Goal: Task Accomplishment & Management: Use online tool/utility

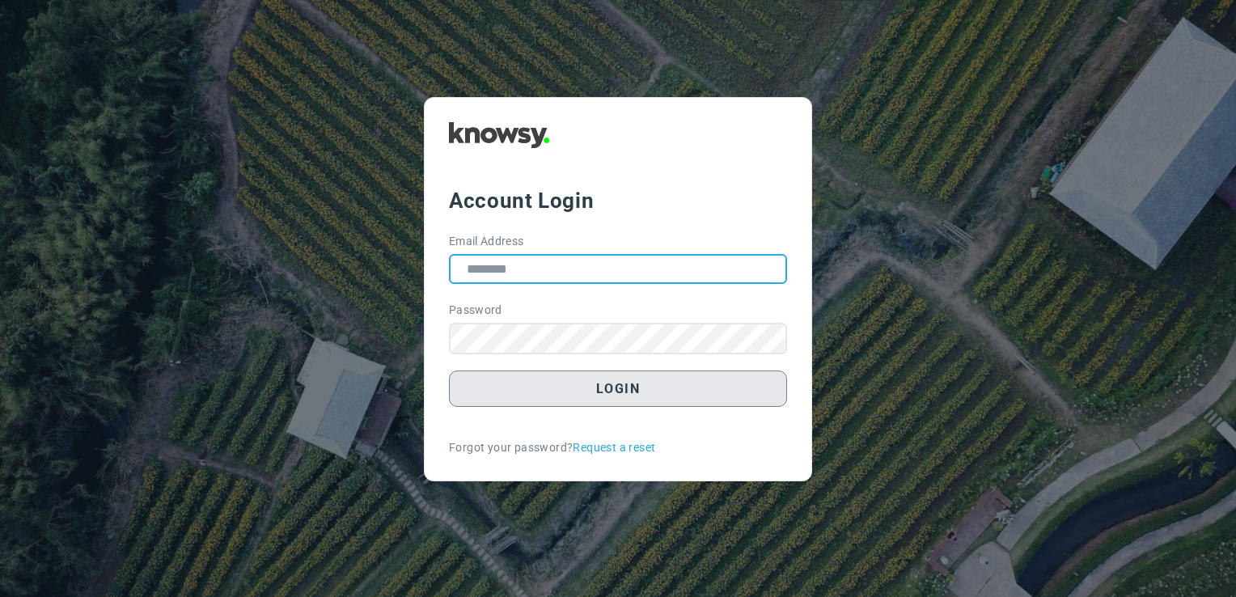
type input "**********"
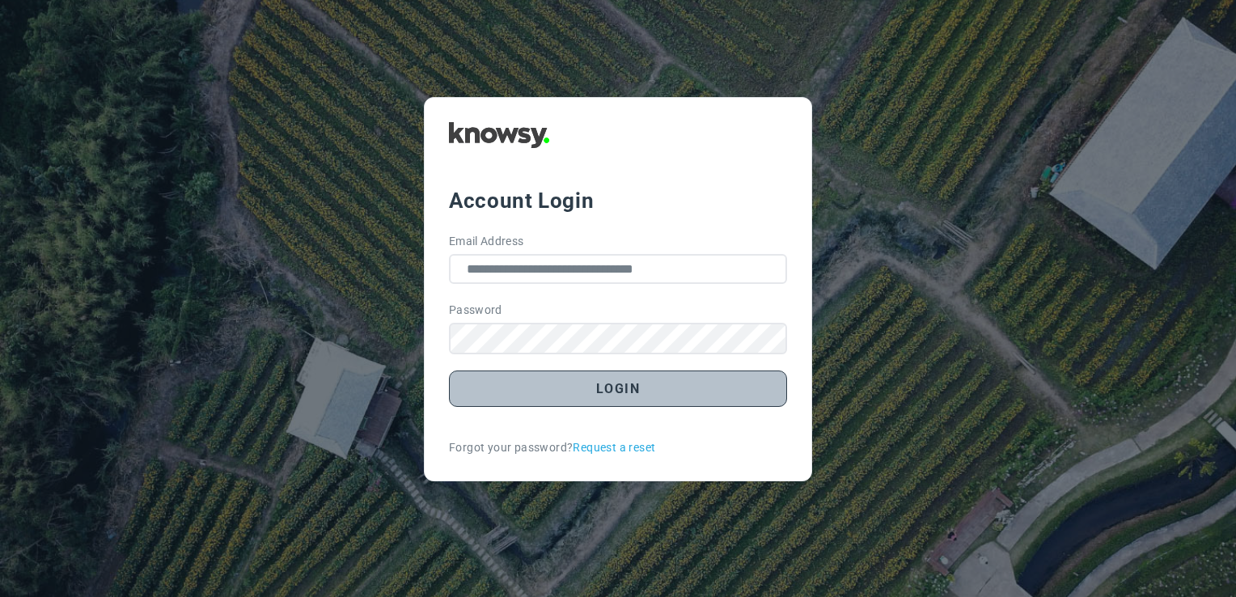
click at [600, 394] on button "Login" at bounding box center [618, 388] width 338 height 36
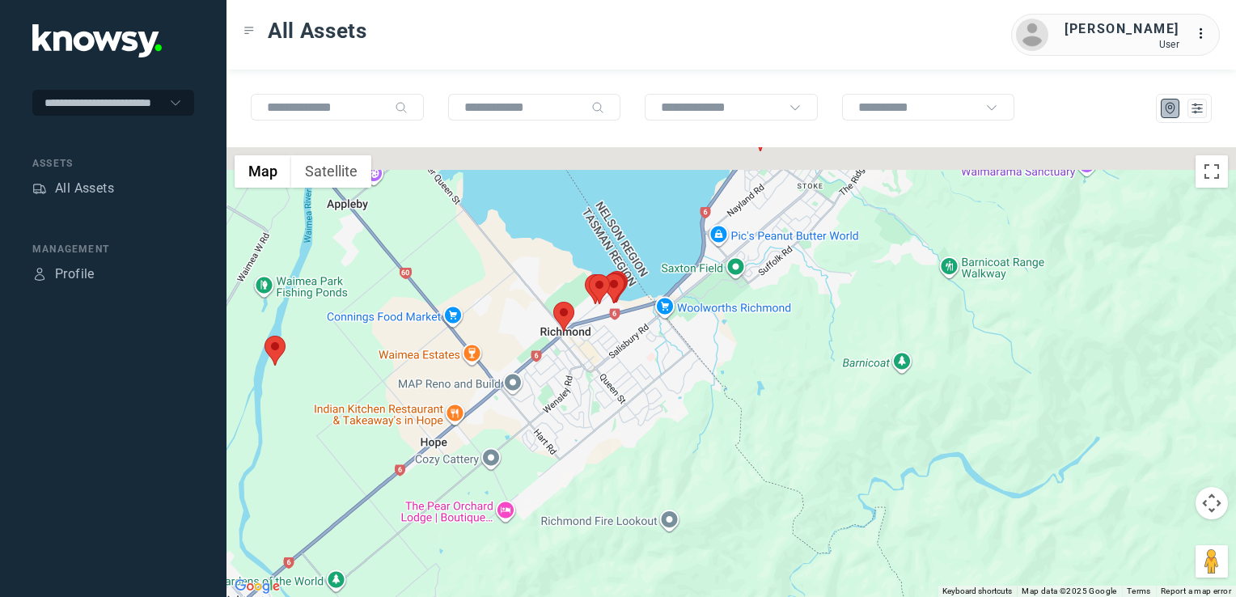
click at [650, 526] on div at bounding box center [730, 372] width 1009 height 450
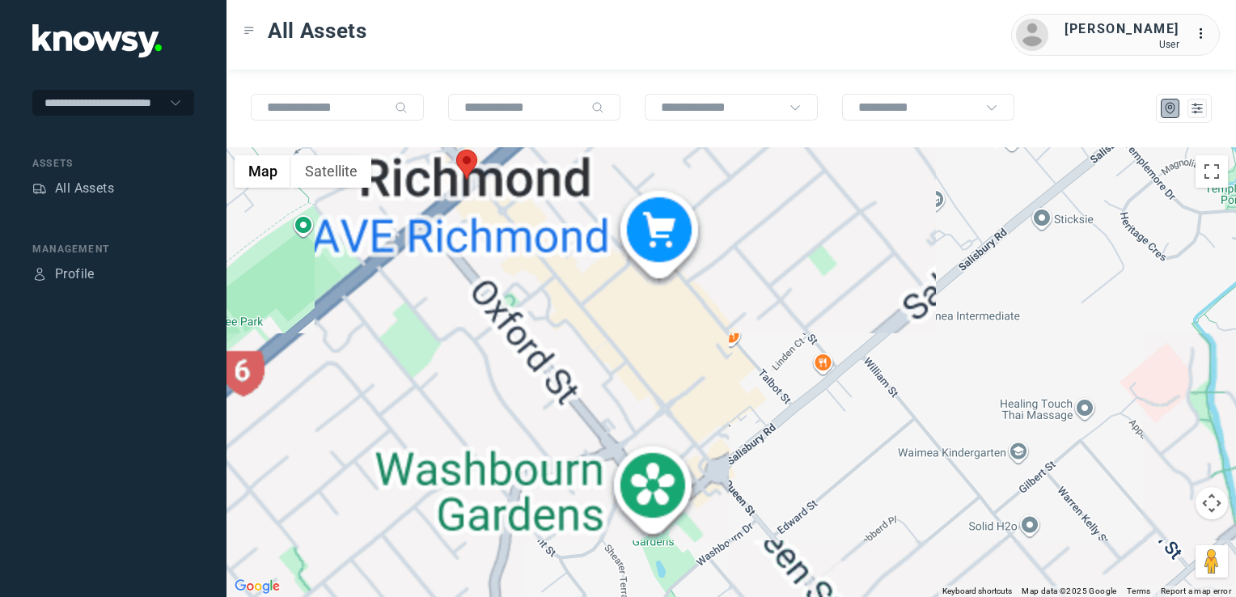
drag, startPoint x: 527, startPoint y: 409, endPoint x: 552, endPoint y: 471, distance: 66.7
click at [549, 461] on div at bounding box center [730, 372] width 1009 height 450
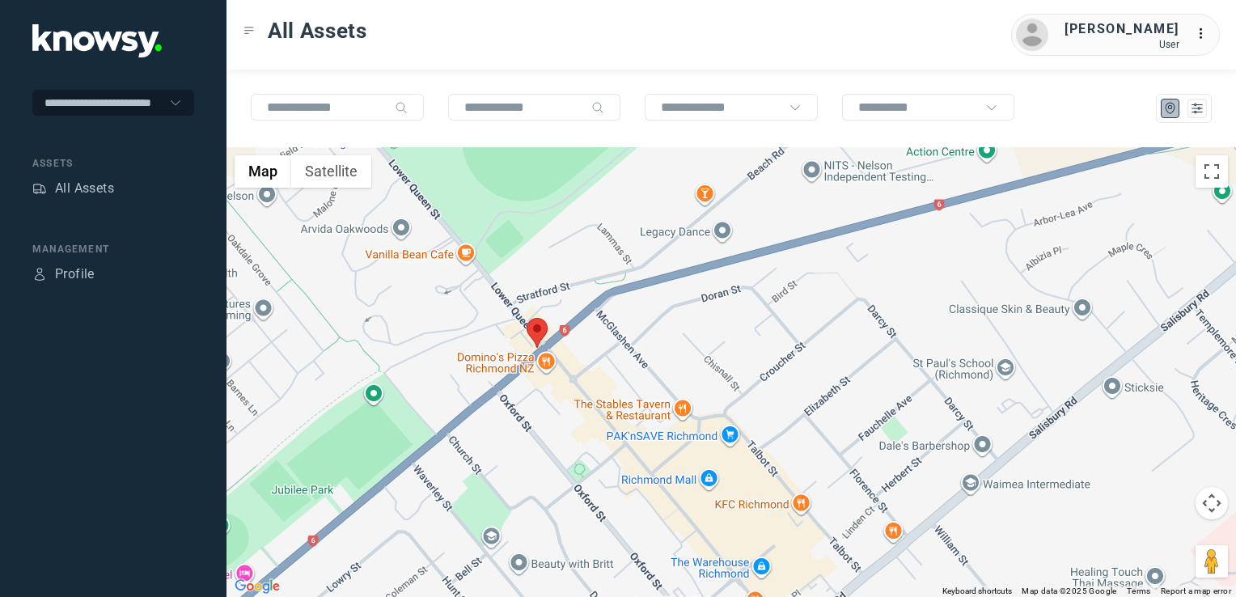
click at [539, 325] on img at bounding box center [537, 333] width 21 height 30
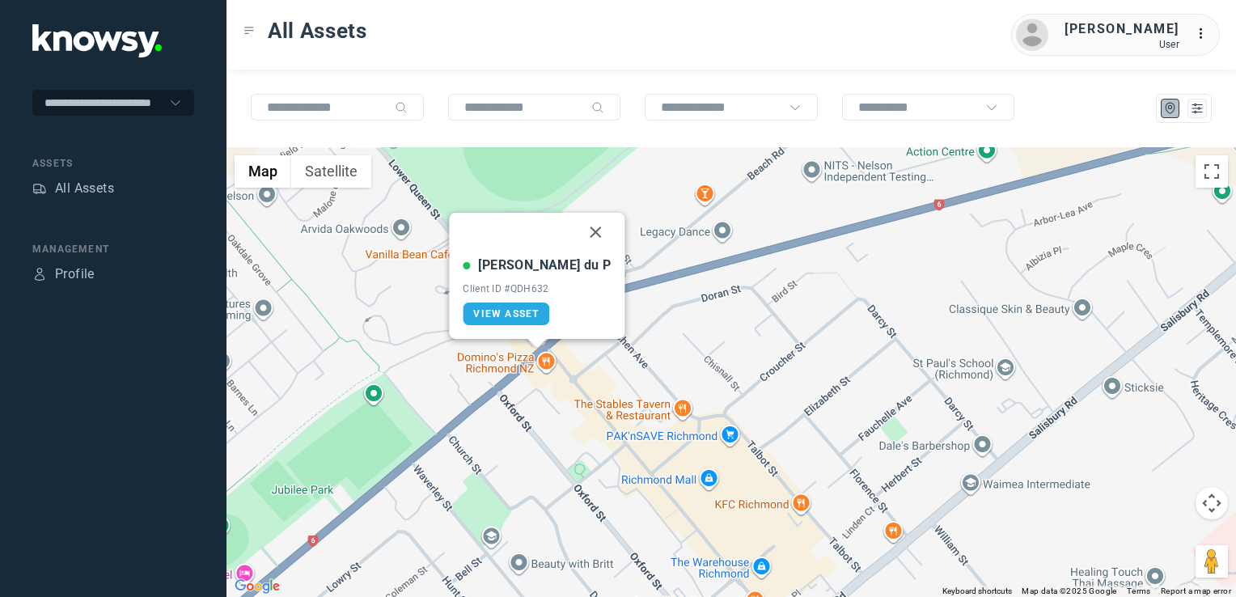
drag, startPoint x: 560, startPoint y: 230, endPoint x: 679, endPoint y: 284, distance: 131.4
click at [577, 230] on button "Close" at bounding box center [596, 232] width 39 height 39
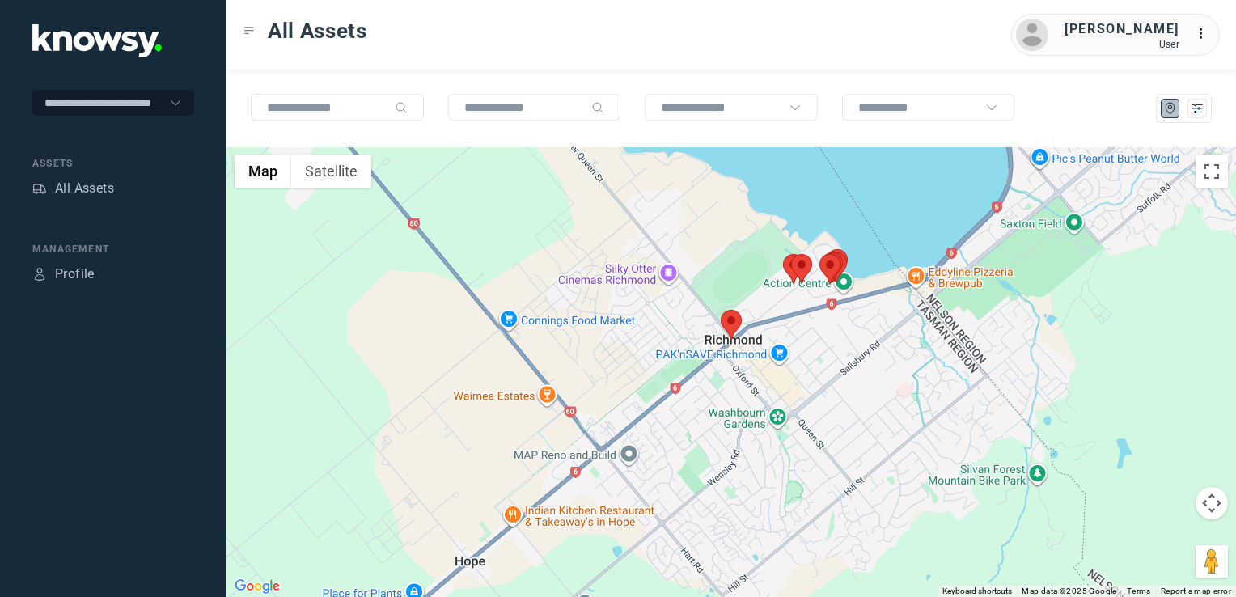
click at [771, 381] on div "To navigate, press the arrow keys." at bounding box center [730, 372] width 1009 height 450
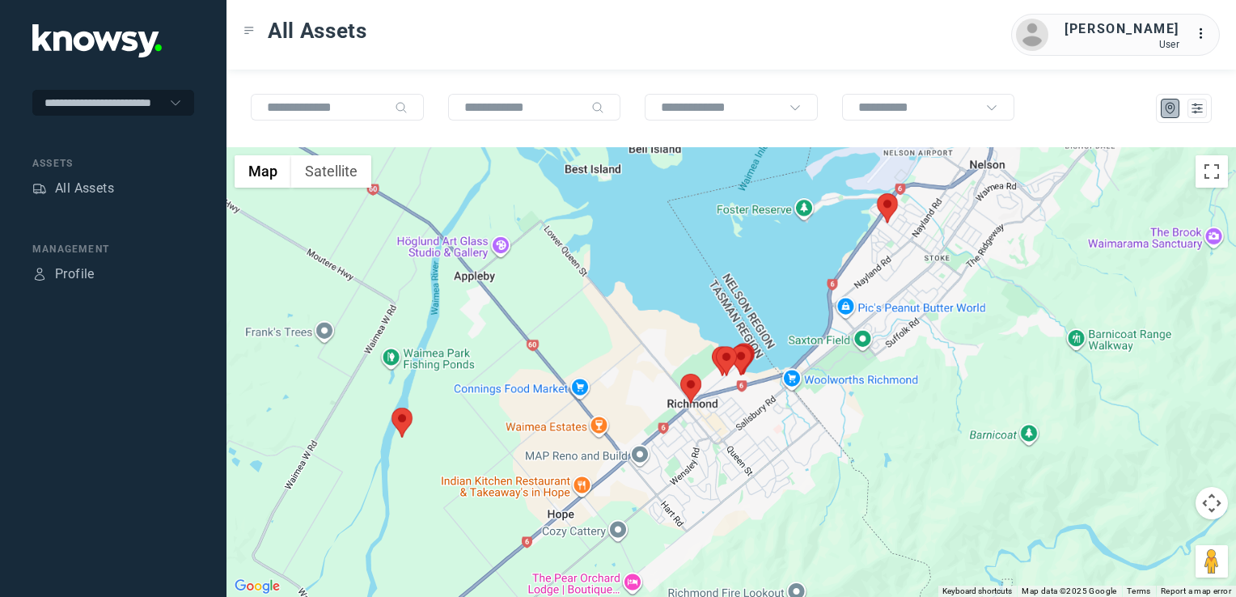
drag, startPoint x: 905, startPoint y: 336, endPoint x: 826, endPoint y: 376, distance: 89.0
click at [829, 380] on div at bounding box center [730, 372] width 1009 height 450
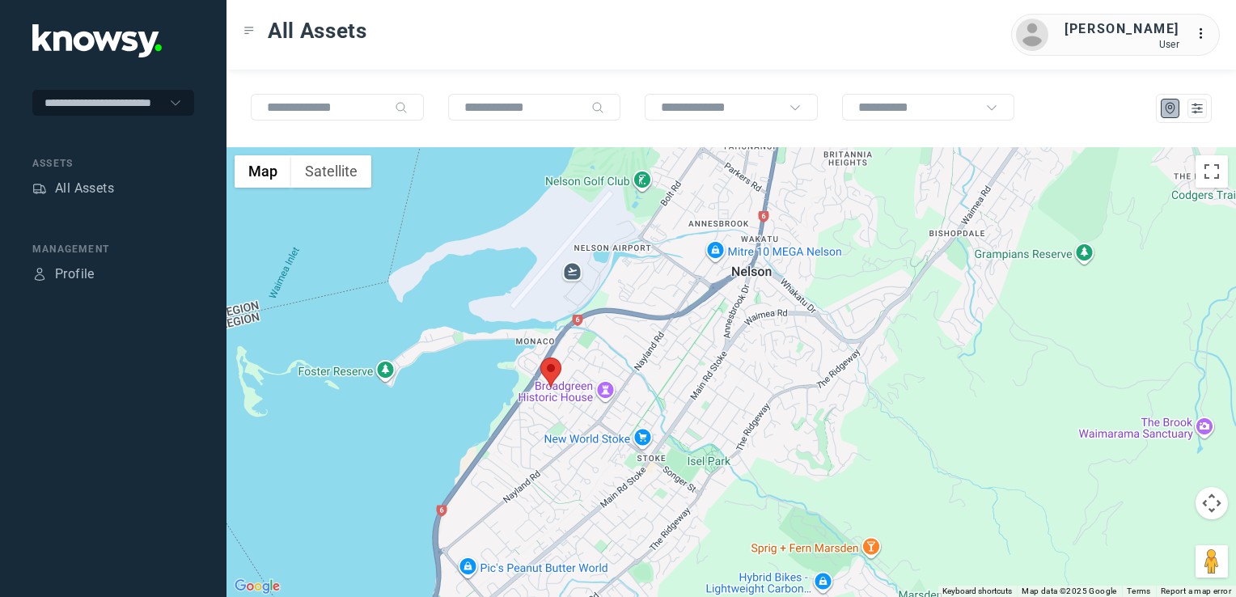
click at [553, 370] on img at bounding box center [550, 372] width 21 height 30
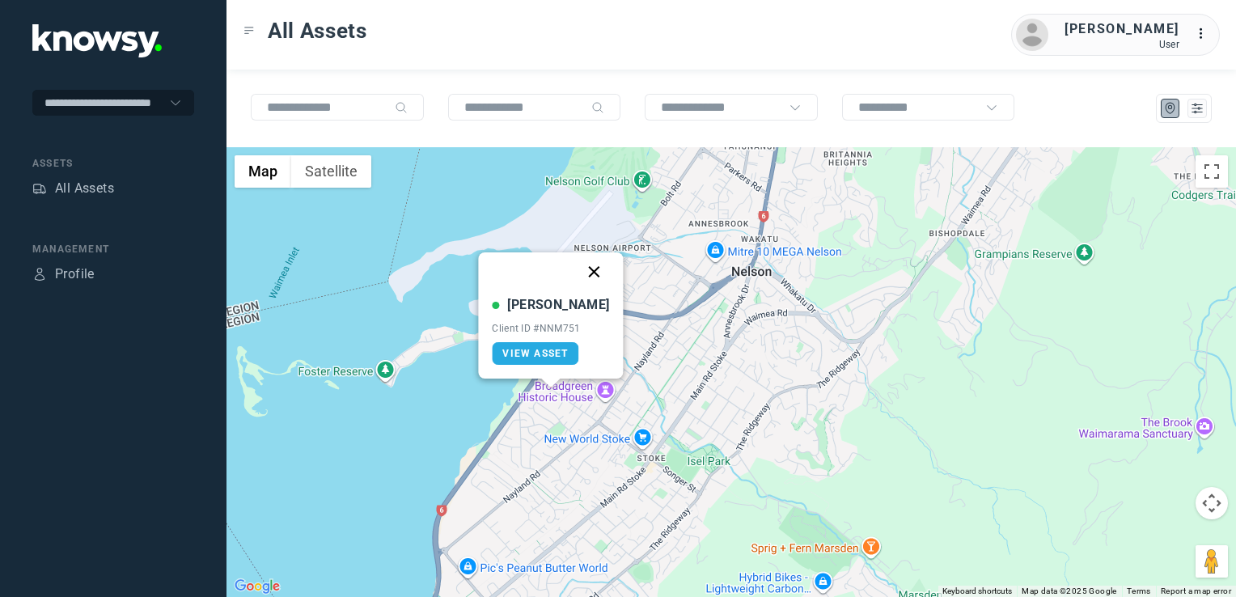
click at [577, 266] on button "Close" at bounding box center [594, 271] width 39 height 39
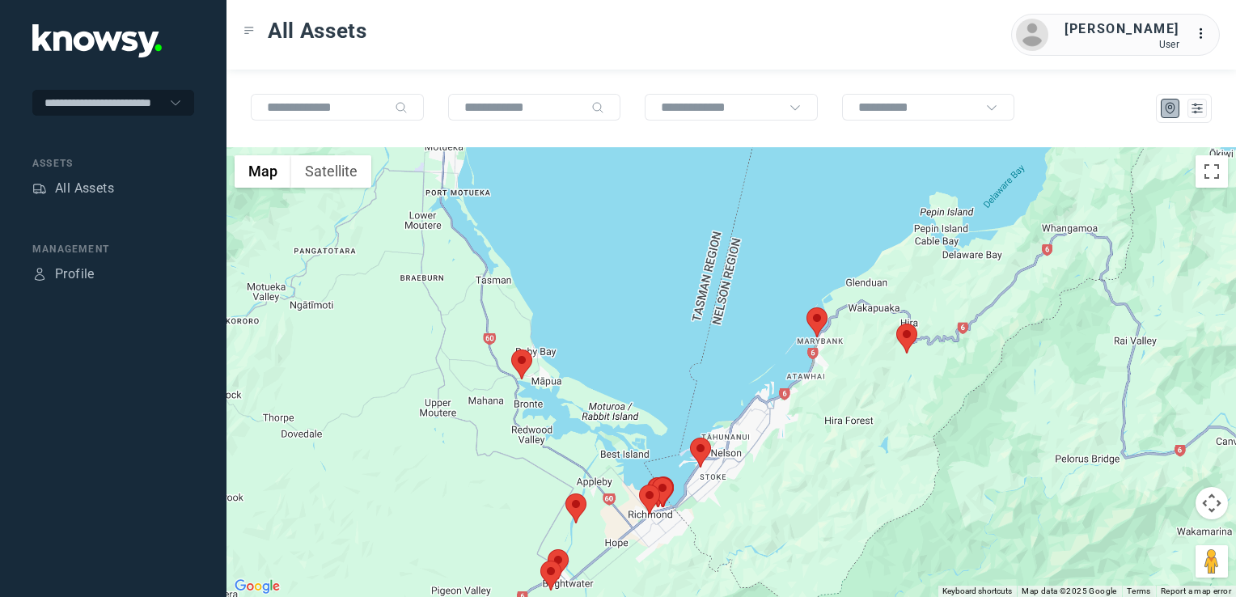
click at [529, 425] on div "To navigate, press the arrow keys." at bounding box center [730, 372] width 1009 height 450
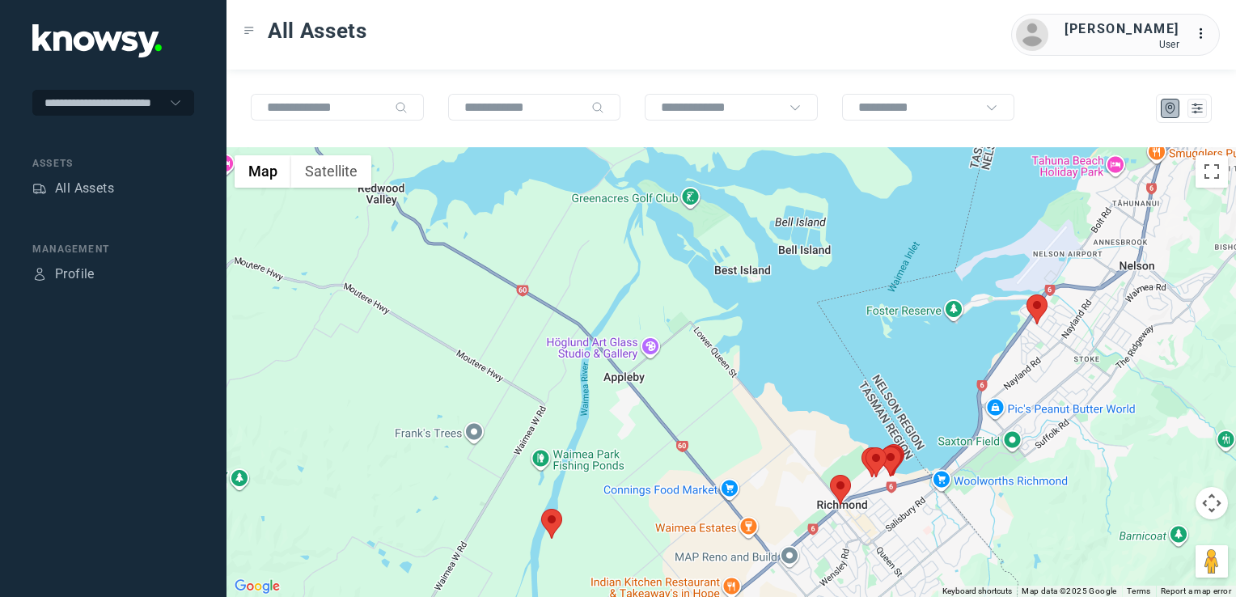
click at [551, 524] on img at bounding box center [551, 524] width 21 height 30
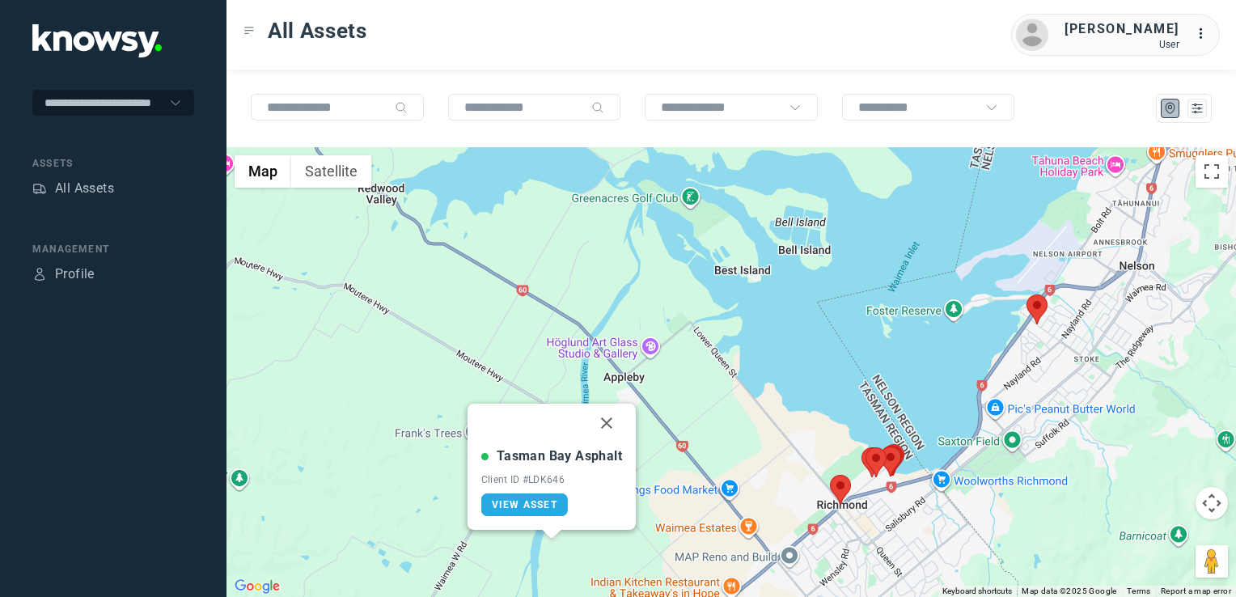
drag, startPoint x: 605, startPoint y: 420, endPoint x: 695, endPoint y: 380, distance: 98.1
click at [605, 420] on button "Close" at bounding box center [606, 423] width 39 height 39
